Goal: Task Accomplishment & Management: Manage account settings

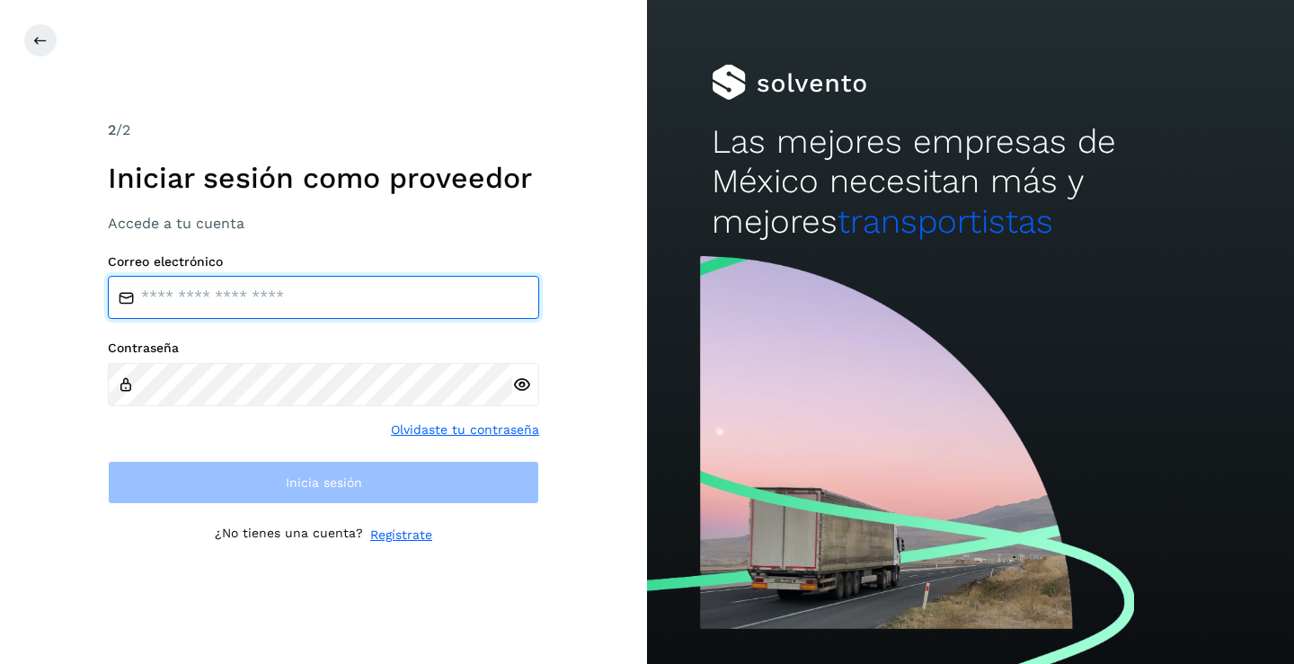
click at [249, 309] on input "email" at bounding box center [323, 297] width 431 height 43
type input "**********"
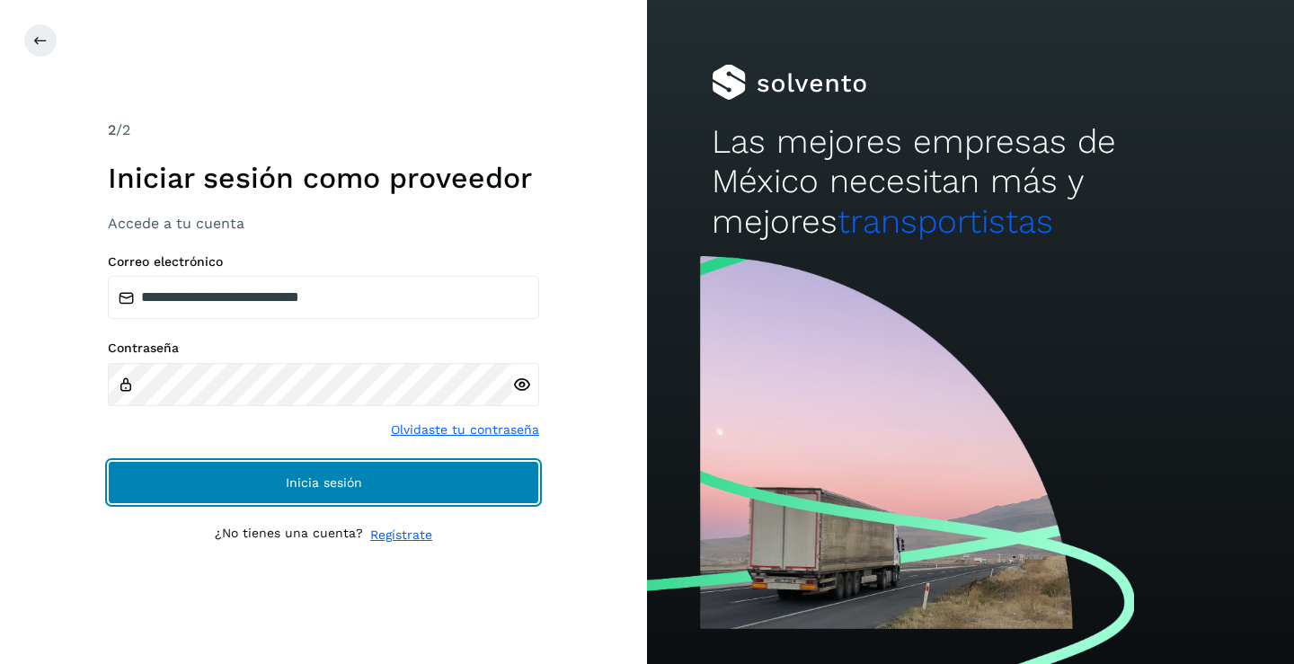
click at [354, 483] on span "Inicia sesión" at bounding box center [324, 482] width 76 height 13
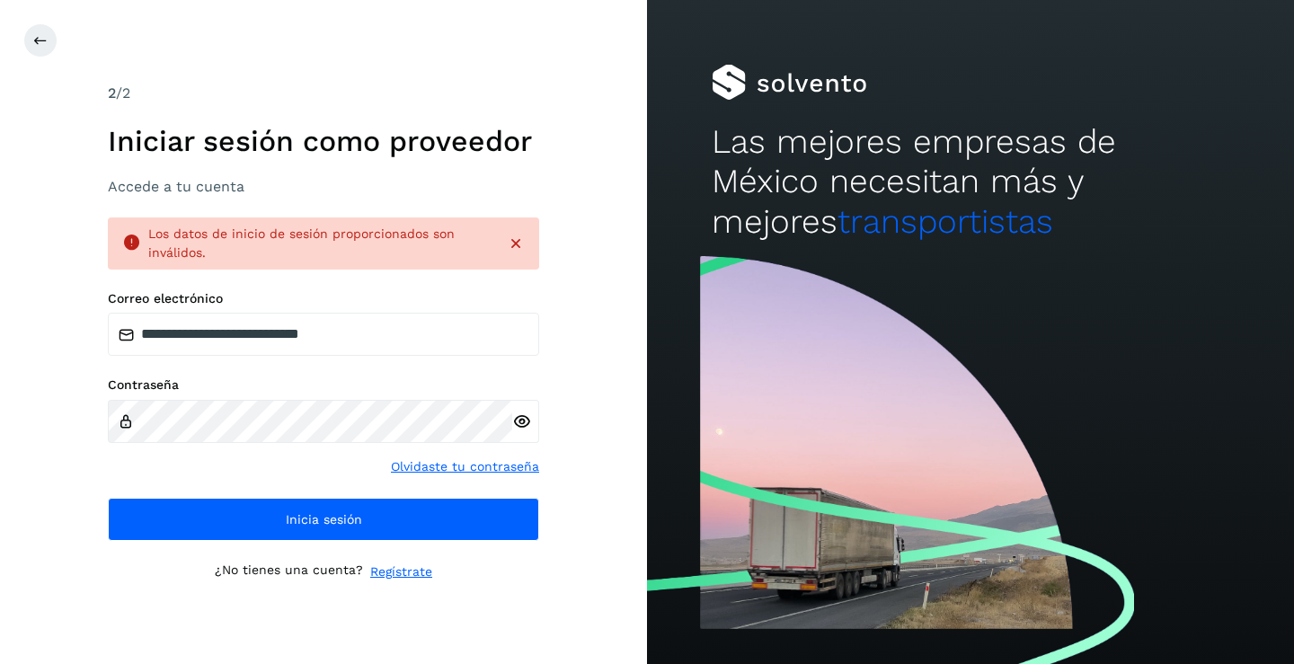
click at [524, 423] on icon at bounding box center [521, 421] width 19 height 19
click at [528, 423] on icon at bounding box center [521, 421] width 19 height 19
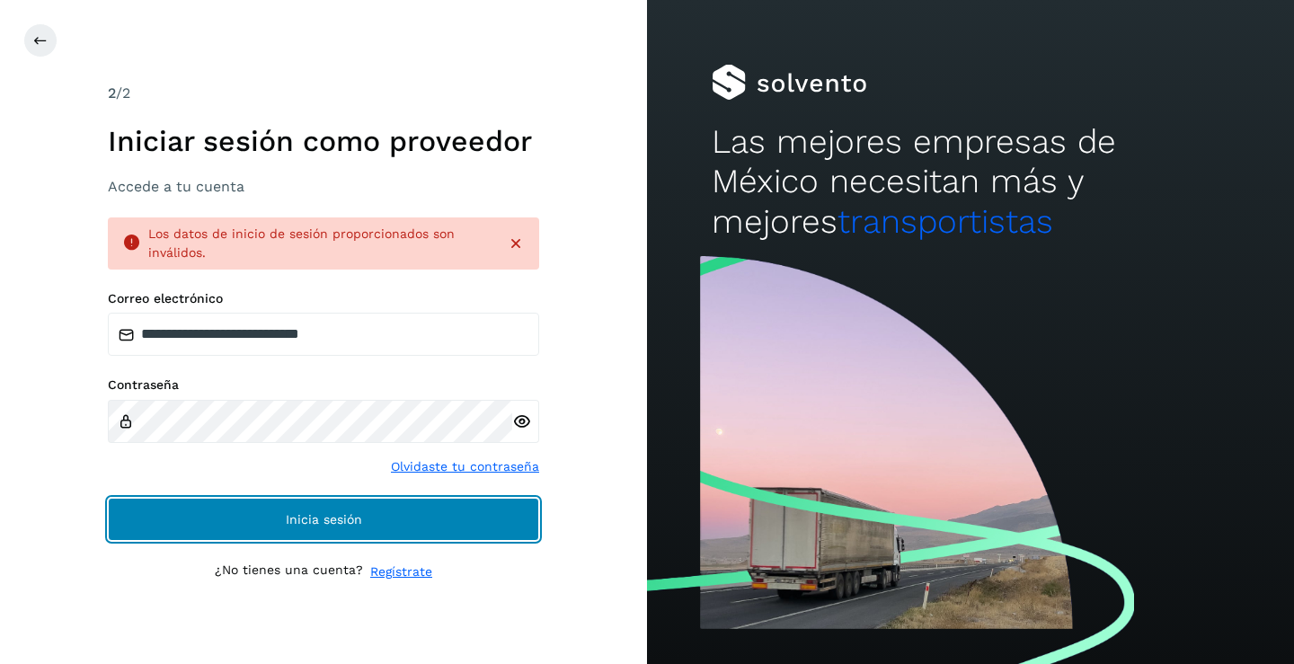
click at [347, 516] on span "Inicia sesión" at bounding box center [324, 519] width 76 height 13
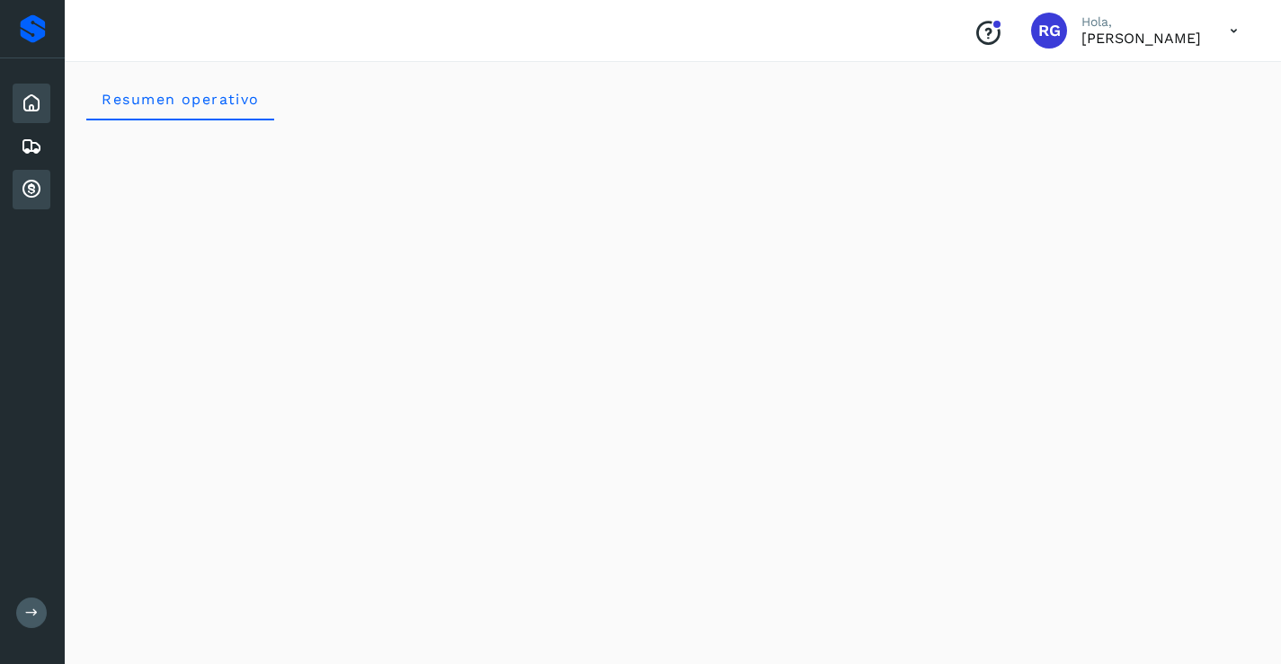
click at [29, 191] on icon at bounding box center [32, 190] width 22 height 22
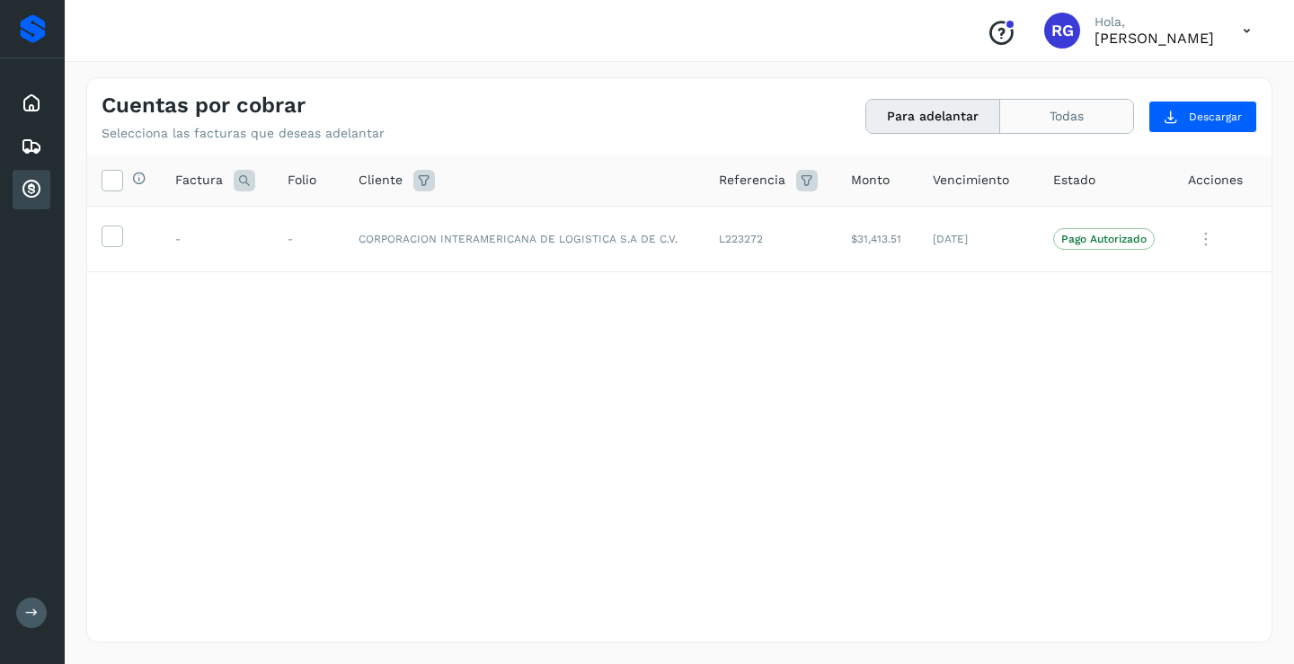
click at [1108, 120] on button "Todas" at bounding box center [1066, 116] width 133 height 33
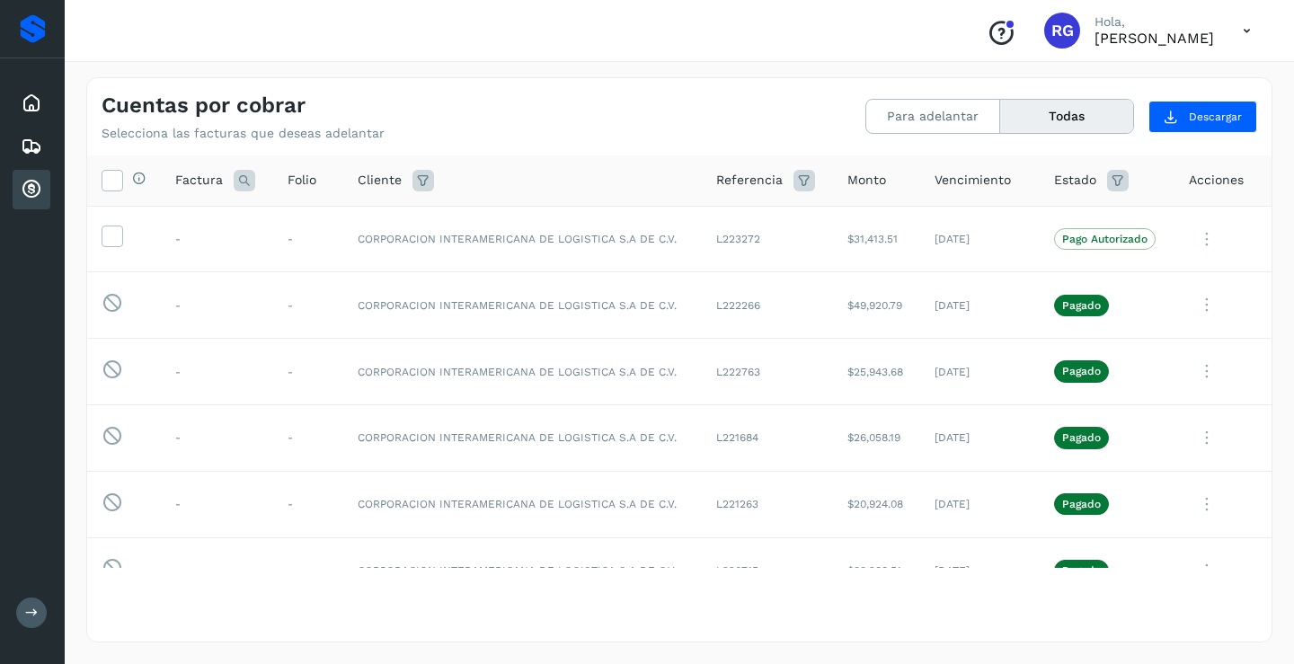
click at [786, 103] on div "Cuentas por cobrar Selecciona las facturas que deseas adelantar Para adelantar …" at bounding box center [679, 109] width 1184 height 63
click at [1245, 31] on icon at bounding box center [1246, 31] width 37 height 37
click at [1166, 78] on div "Cerrar sesión" at bounding box center [1158, 81] width 214 height 34
